Goal: Navigation & Orientation: Go to known website

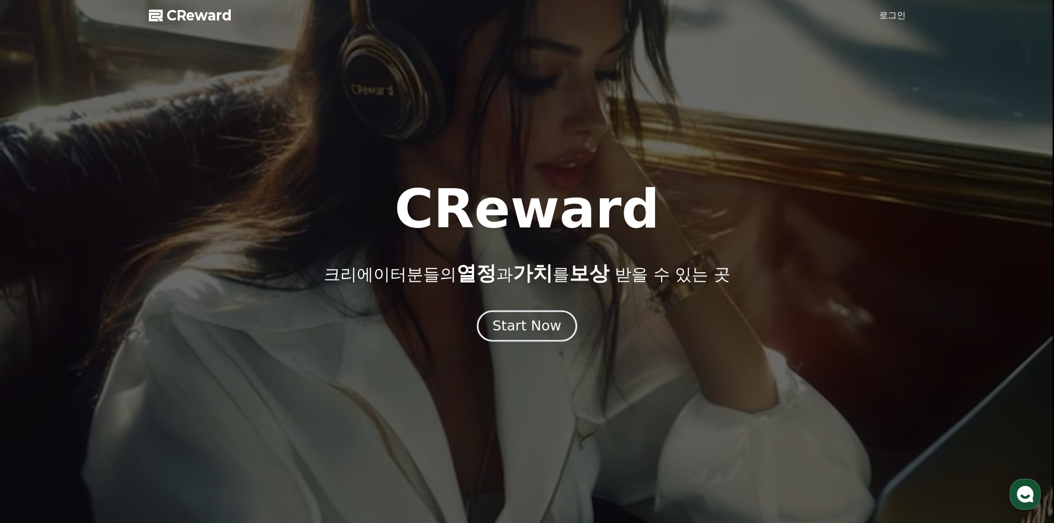
click at [531, 329] on div "Start Now" at bounding box center [526, 325] width 69 height 19
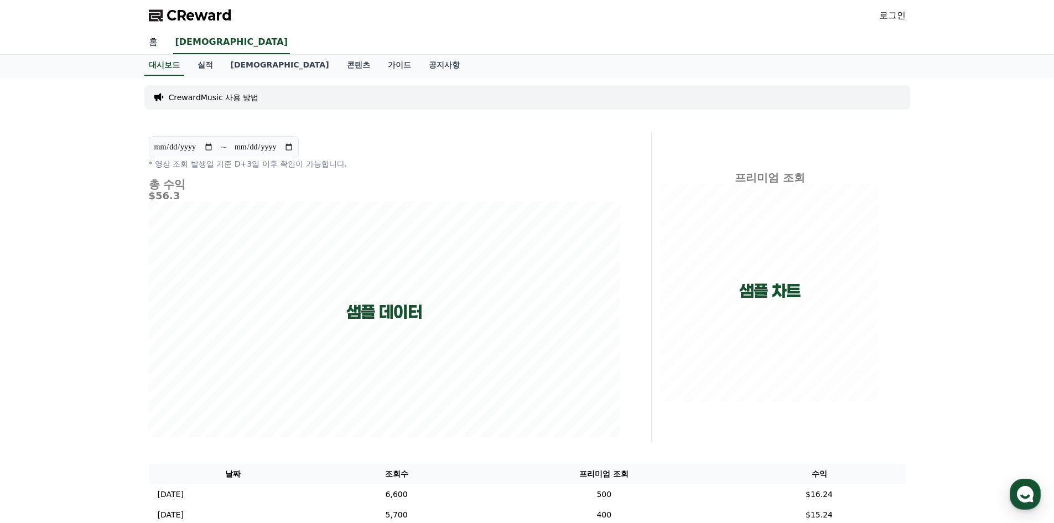
click at [152, 41] on link "홈" at bounding box center [153, 42] width 27 height 23
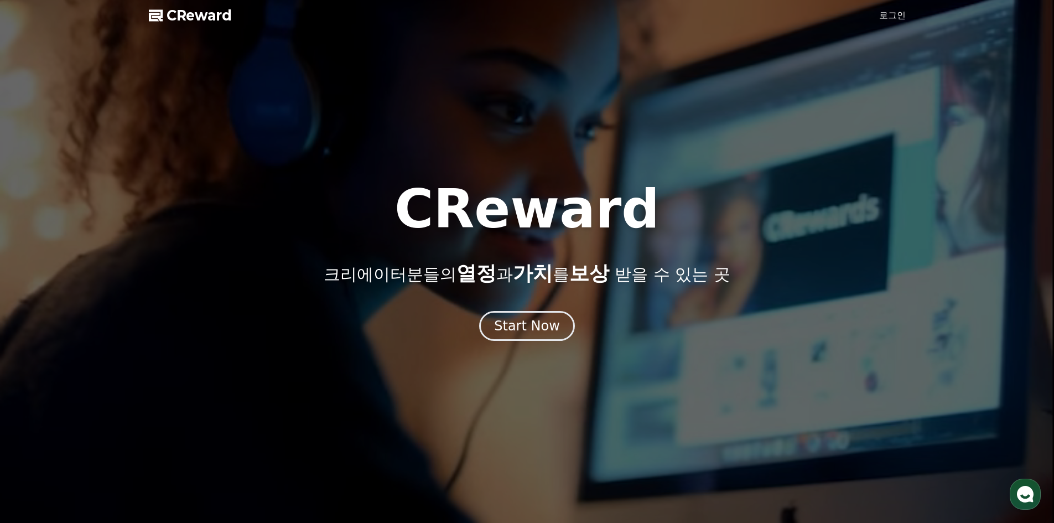
click at [885, 14] on link "로그인" at bounding box center [892, 15] width 27 height 13
